Goal: Task Accomplishment & Management: Use online tool/utility

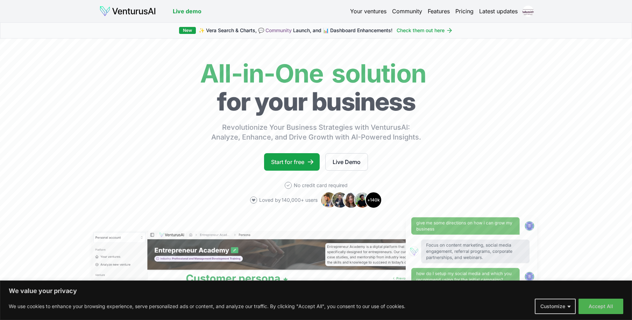
click at [363, 11] on link "Your ventures" at bounding box center [368, 11] width 36 height 8
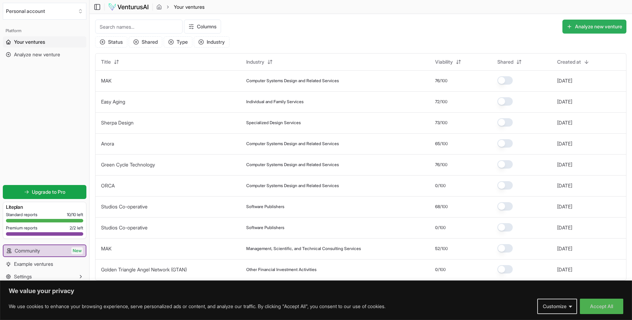
click at [583, 26] on button "Analyze new venture" at bounding box center [594, 27] width 64 height 14
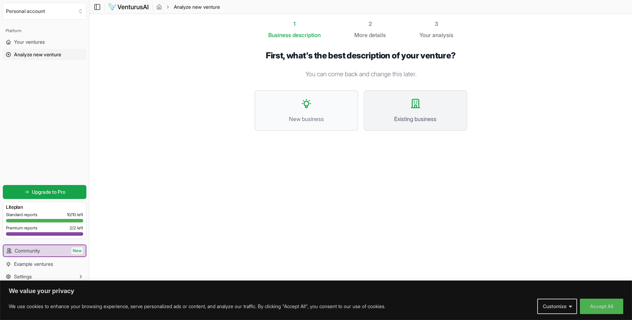
click at [408, 115] on span "Existing business" at bounding box center [415, 119] width 88 height 8
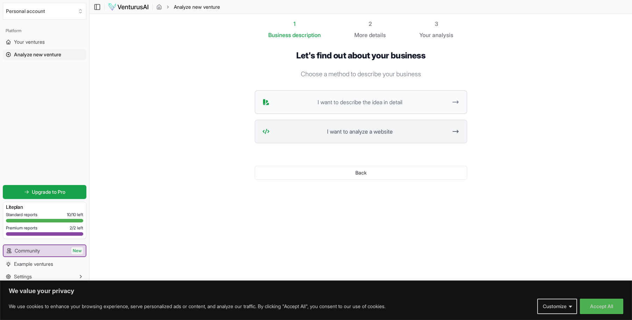
click at [370, 134] on span "I want to analyze a website" at bounding box center [359, 131] width 175 height 8
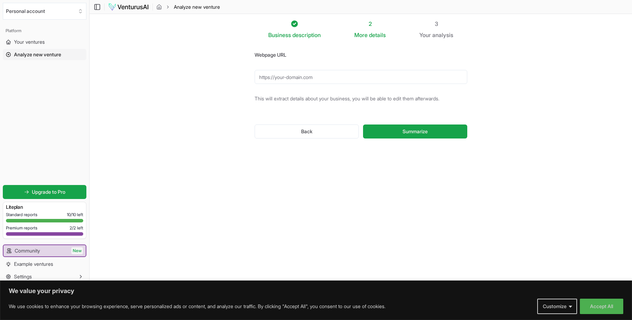
click at [301, 78] on input "Webpage URL" at bounding box center [361, 77] width 213 height 14
paste input "[URL][DOMAIN_NAME]"
type input "[URL][DOMAIN_NAME]"
click at [410, 130] on span "Summarize" at bounding box center [414, 131] width 25 height 7
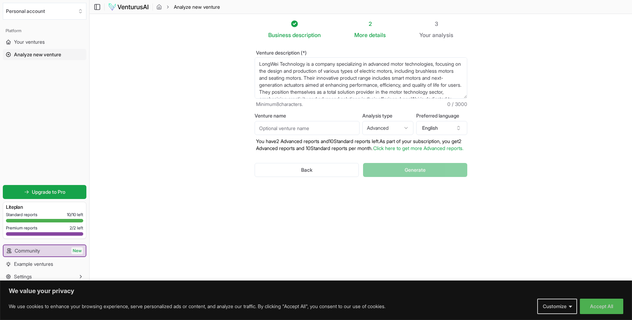
click at [301, 127] on input "Venture name" at bounding box center [307, 128] width 105 height 14
type input "LWT"
click at [407, 176] on div "Back Generate" at bounding box center [361, 170] width 213 height 36
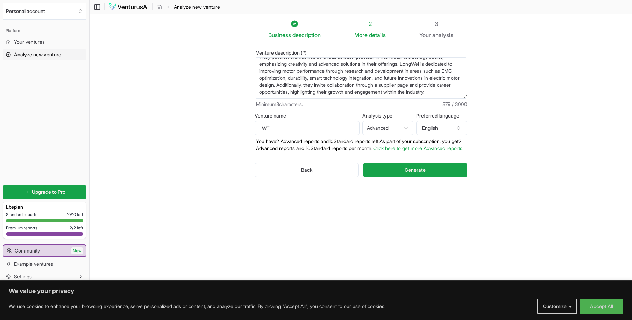
click at [407, 173] on span "Generate" at bounding box center [415, 169] width 21 height 7
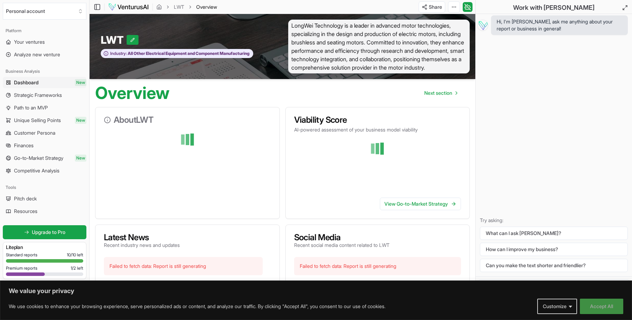
click at [598, 307] on button "Accept All" at bounding box center [601, 306] width 43 height 15
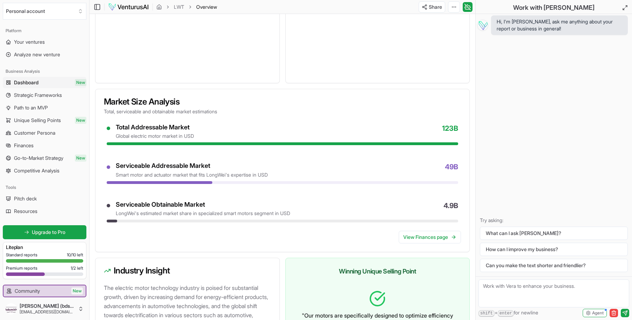
scroll to position [490, 0]
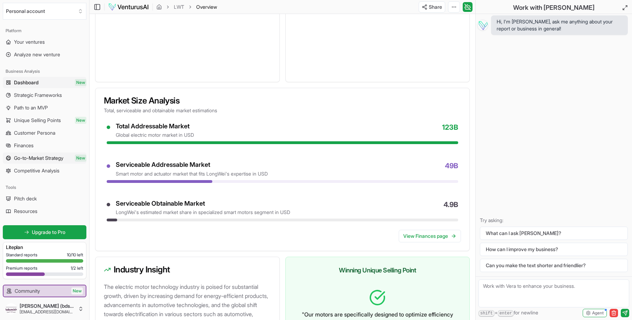
click at [39, 157] on span "Go-to-Market Strategy" at bounding box center [38, 158] width 49 height 7
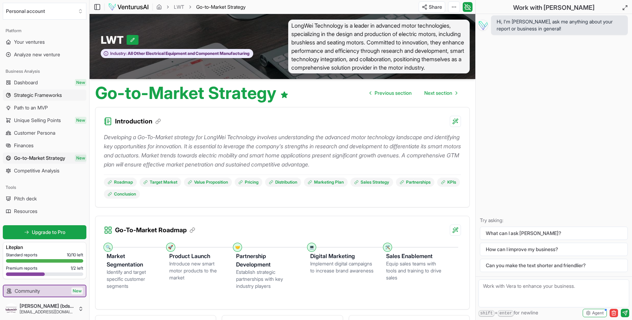
click at [43, 93] on span "Strategic Frameworks" at bounding box center [38, 95] width 48 height 7
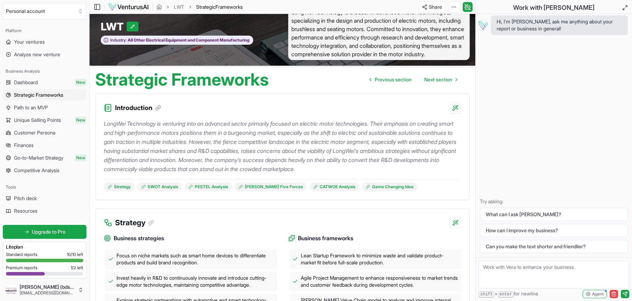
scroll to position [15, 0]
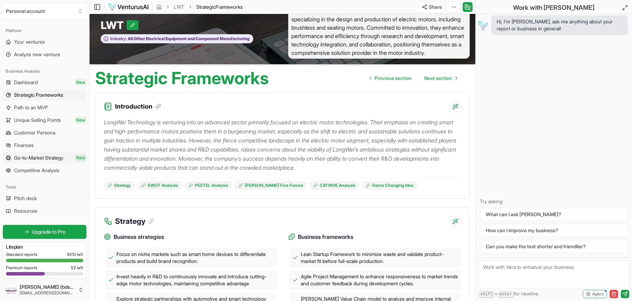
click at [55, 157] on span "Go-to-Market Strategy" at bounding box center [38, 158] width 49 height 7
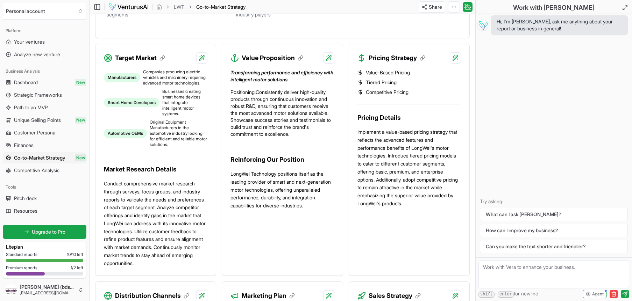
scroll to position [273, 0]
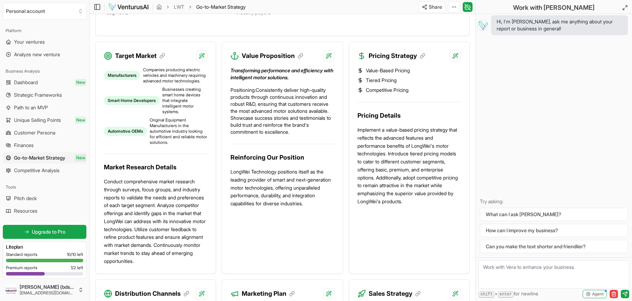
click at [406, 140] on p "Implement a value-based pricing strategy that reflects the advanced features an…" at bounding box center [408, 166] width 103 height 80
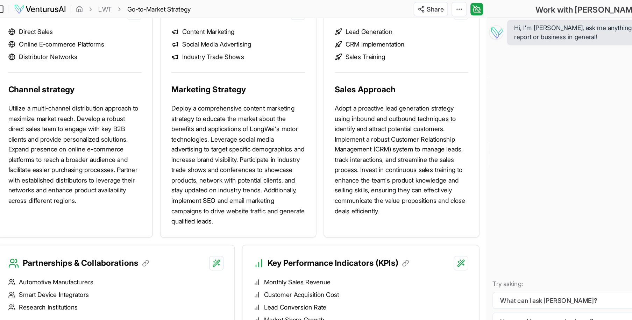
scroll to position [0, 0]
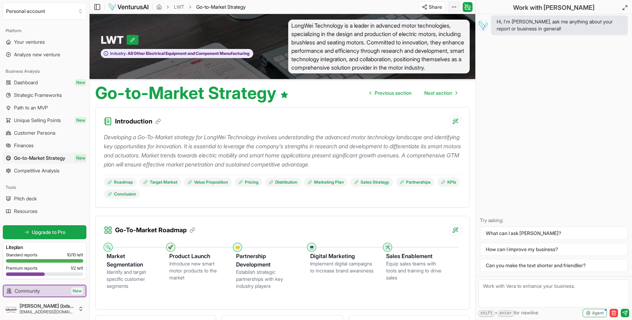
click at [455, 7] on html "We value your privacy We use cookies to enhance your browsing experience, serve…" at bounding box center [316, 160] width 632 height 320
click at [430, 32] on div "Download PDF" at bounding box center [427, 32] width 57 height 11
click at [456, 6] on html "We value your privacy We use cookies to enhance your browsing experience, serve…" at bounding box center [316, 160] width 632 height 320
click at [585, 266] on html "We value your privacy We use cookies to enhance your browsing experience, serve…" at bounding box center [316, 160] width 632 height 320
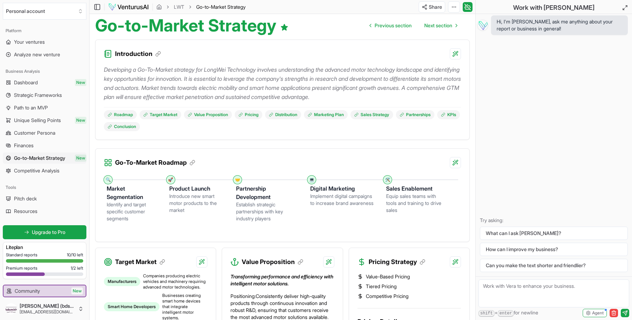
scroll to position [67, 0]
